Goal: Information Seeking & Learning: Learn about a topic

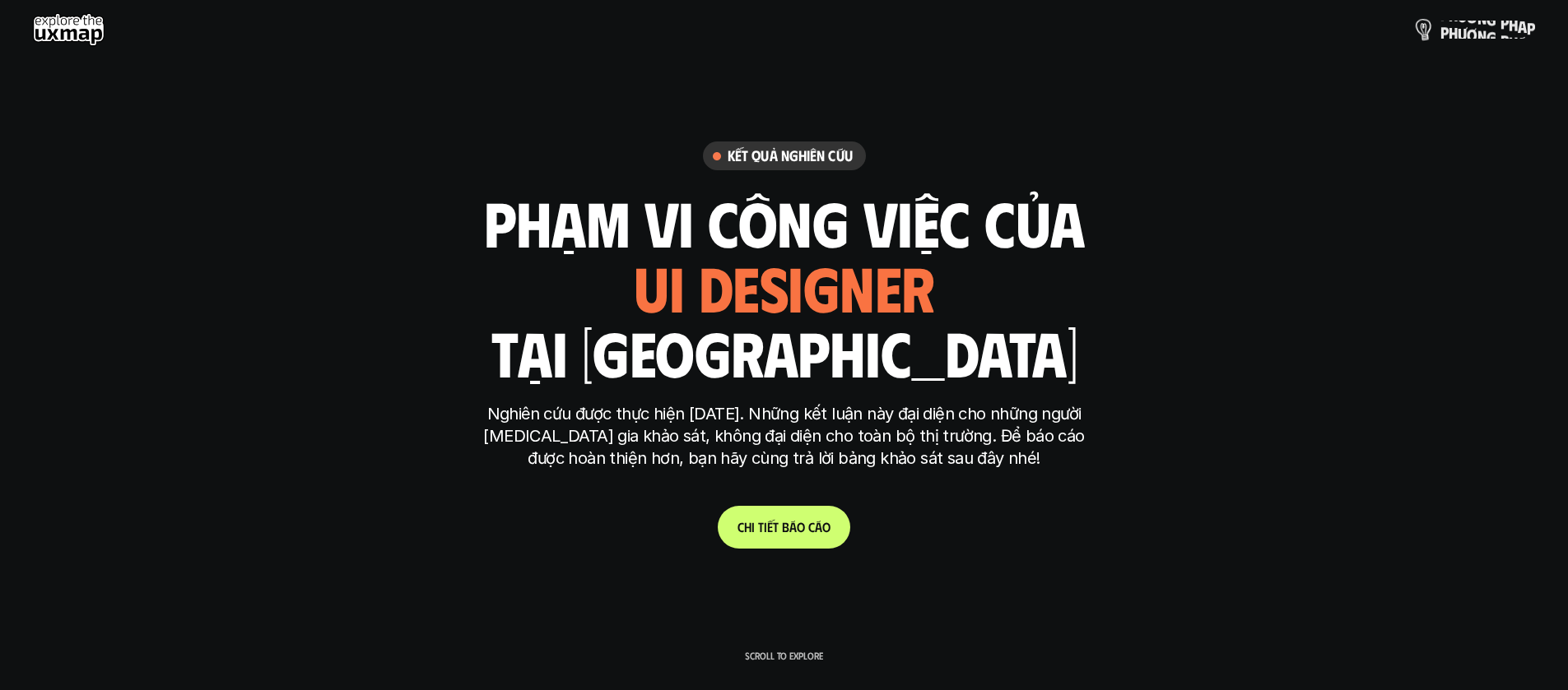
click at [1448, 36] on p "p h ư ơ n g p h á p" at bounding box center [1488, 29] width 95 height 18
click at [810, 525] on p "C h i t i ế t b á o c á o" at bounding box center [784, 527] width 93 height 15
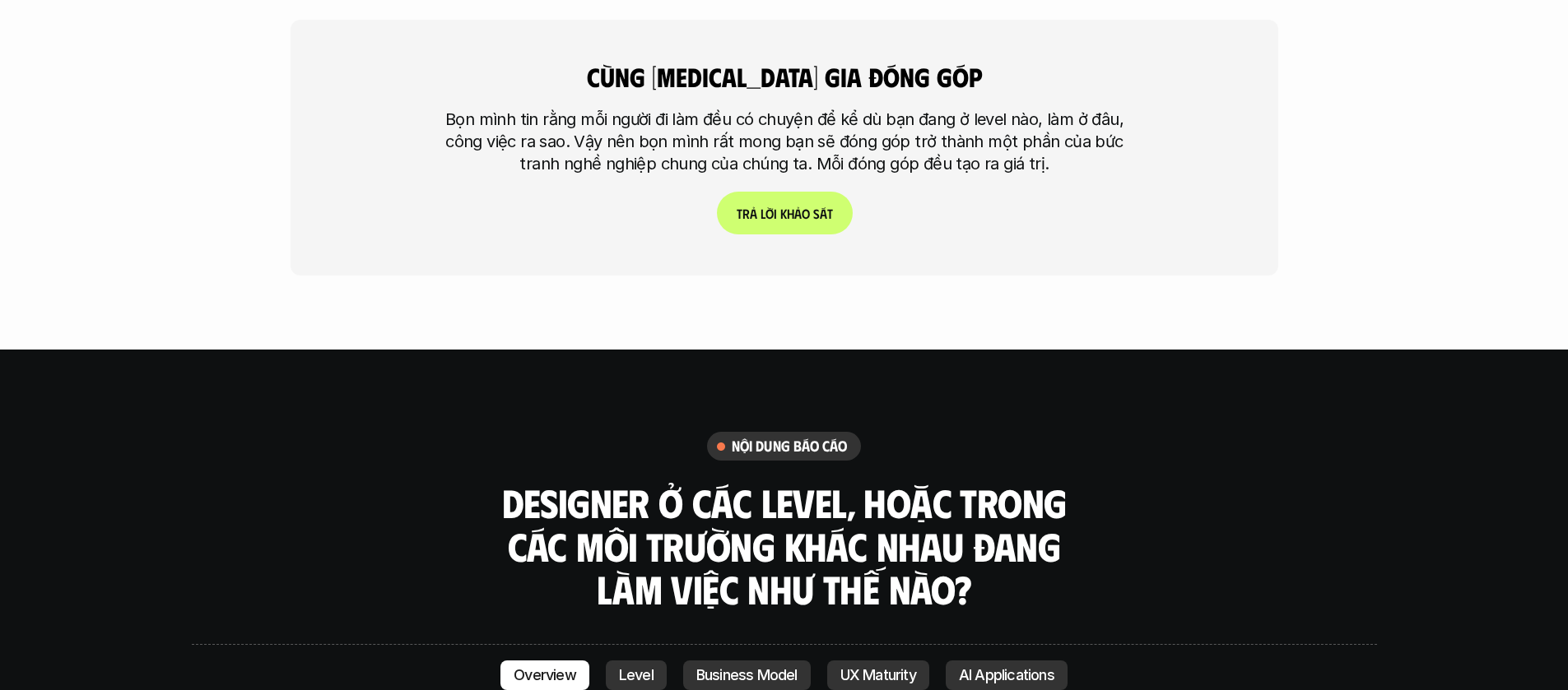
scroll to position [4410, 0]
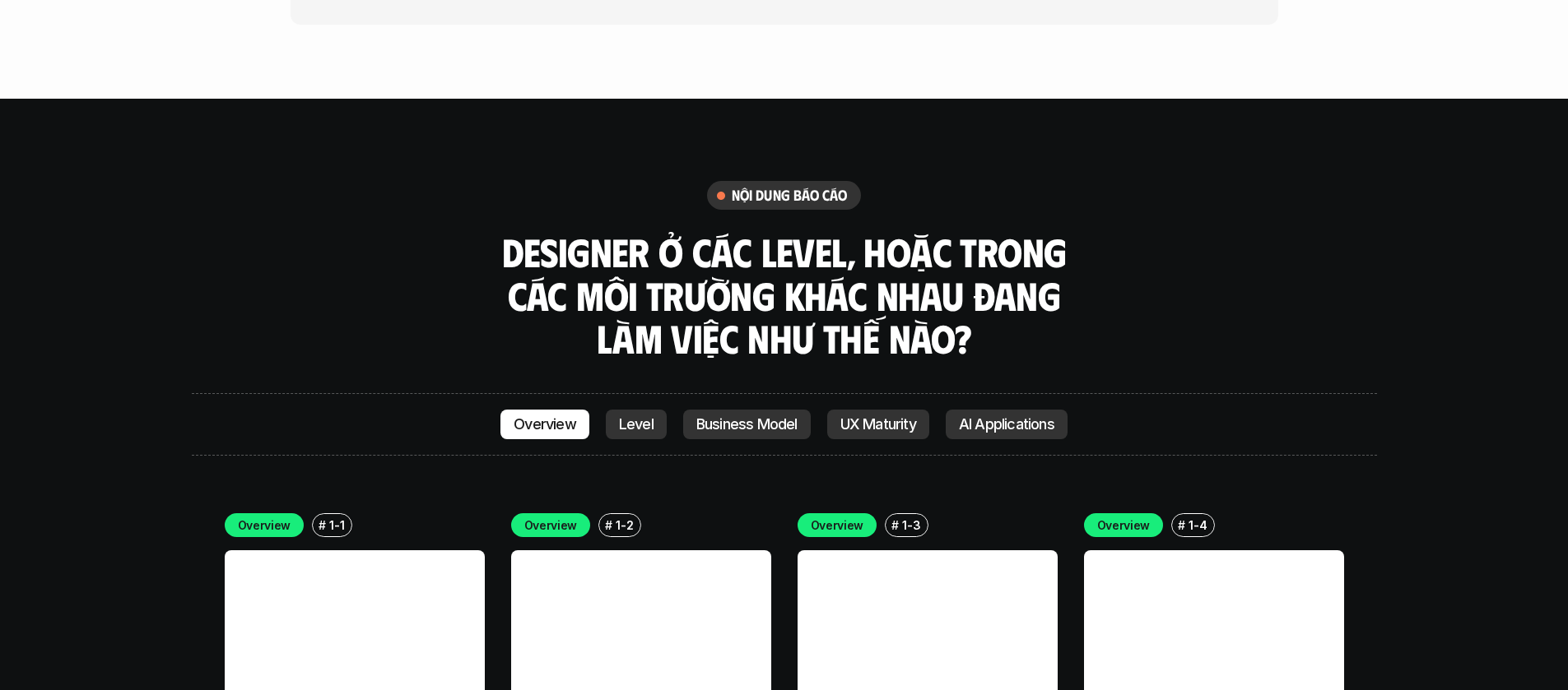
click at [446, 550] on link at bounding box center [354, 679] width 260 height 260
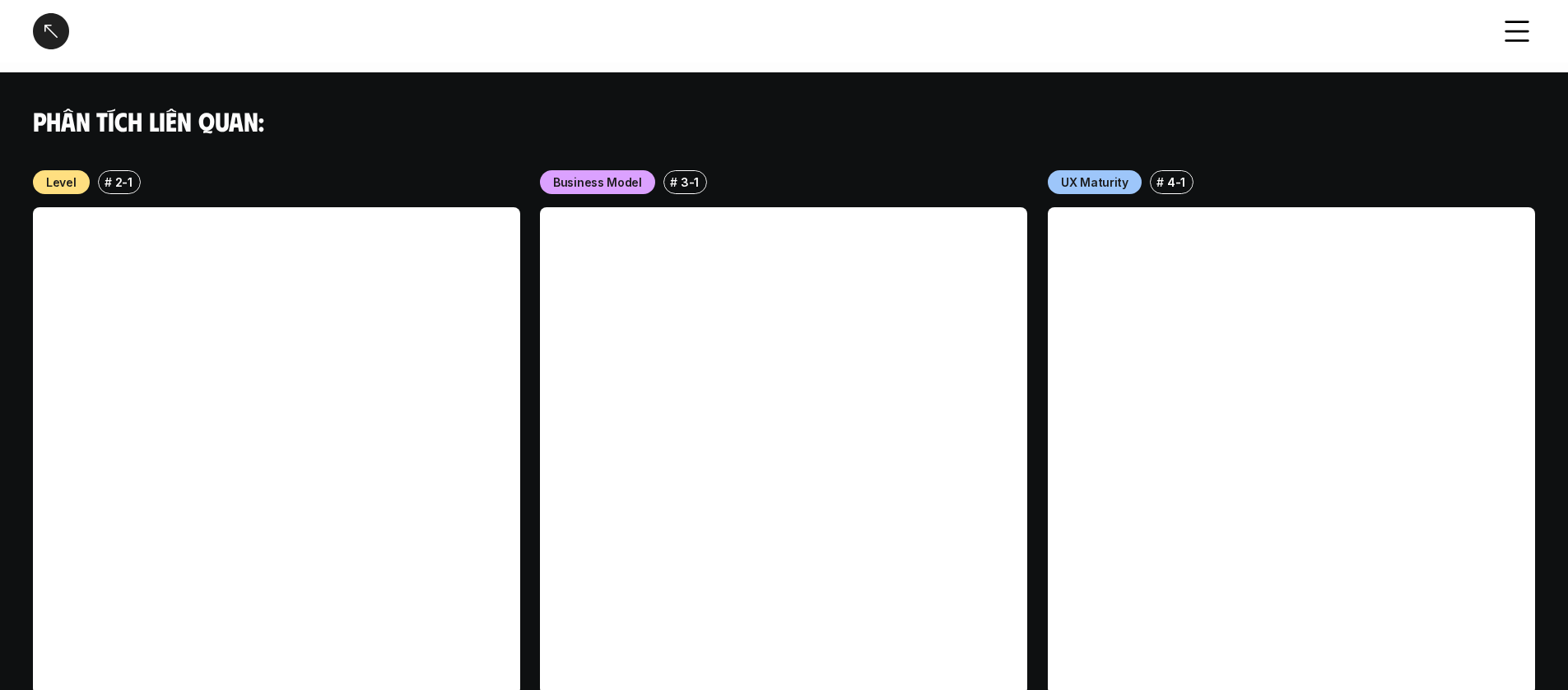
scroll to position [1710, 0]
